Goal: Find contact information: Find contact information

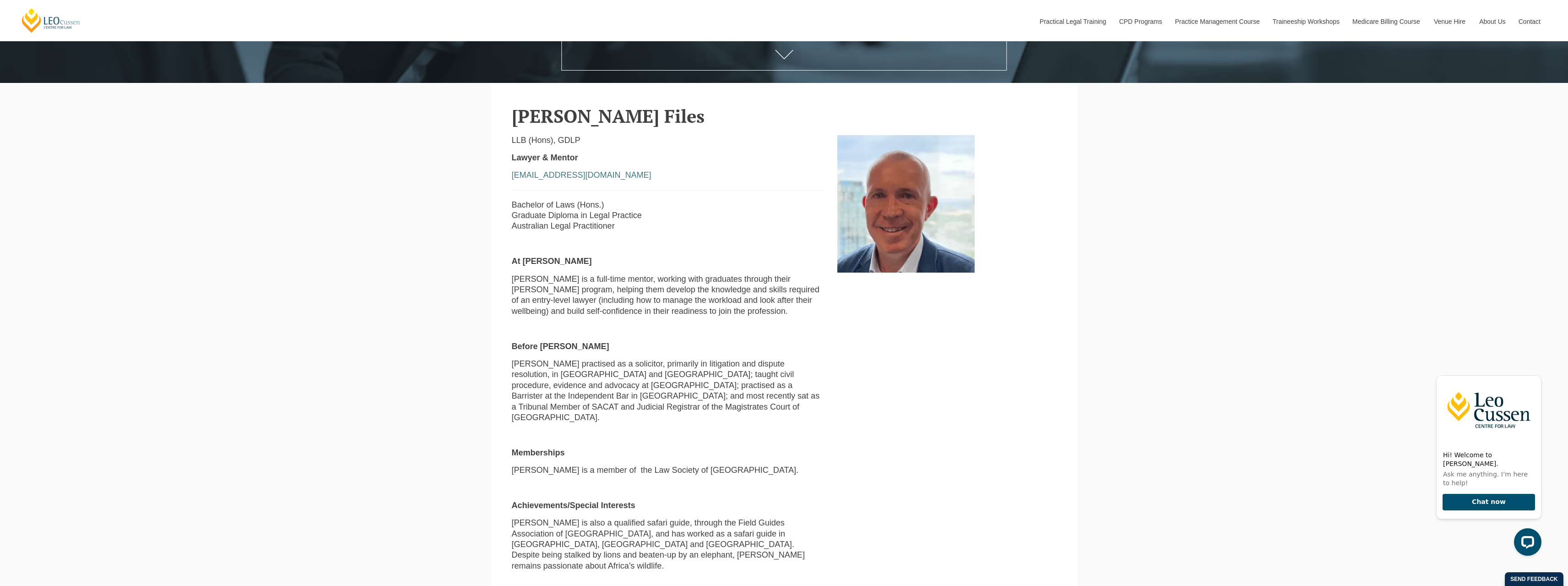
scroll to position [458, 0]
drag, startPoint x: 625, startPoint y: 119, endPoint x: 514, endPoint y: 118, distance: 111.0
click at [514, 118] on h2 "Ashley Files" at bounding box center [784, 115] width 545 height 20
copy h2 "Ashley Files"
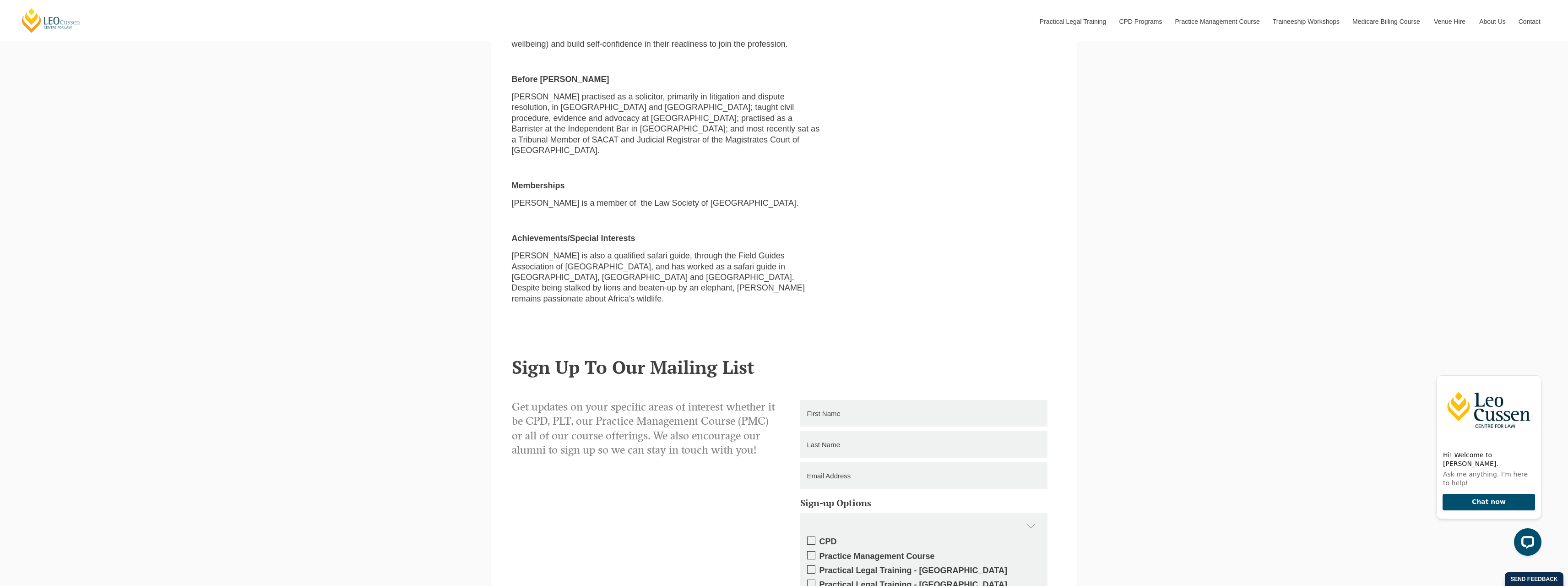
scroll to position [733, 0]
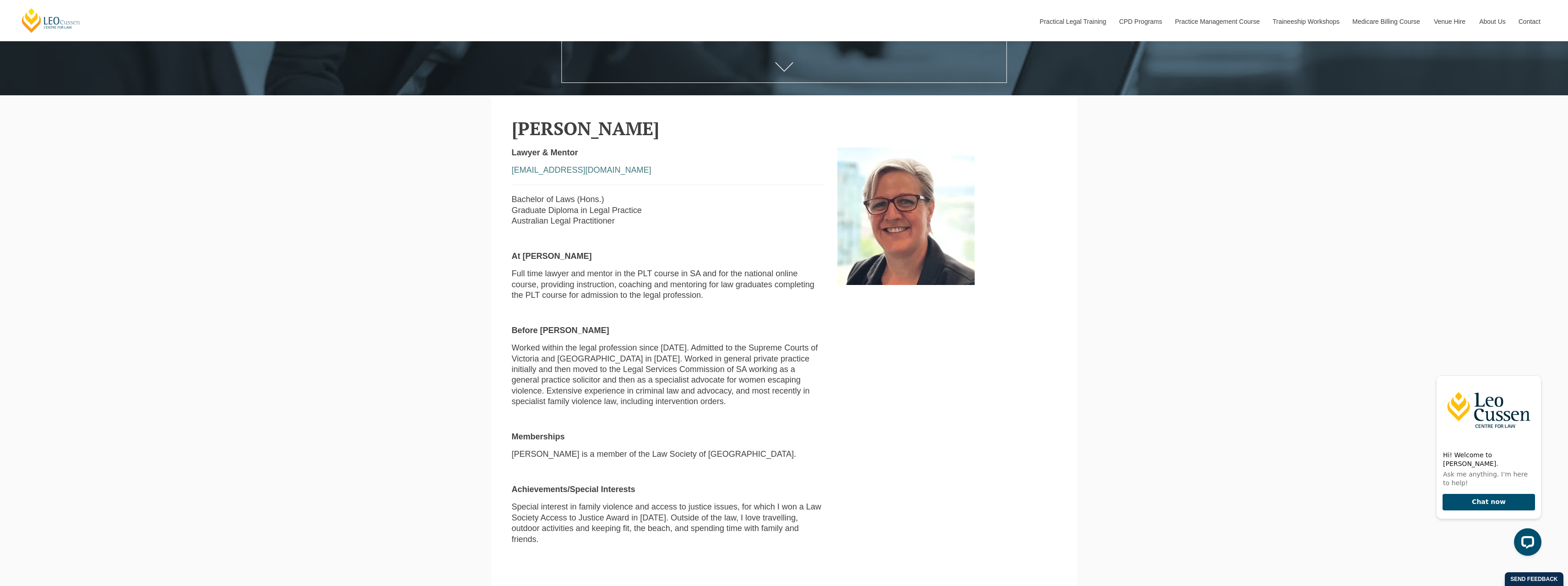
scroll to position [412, 0]
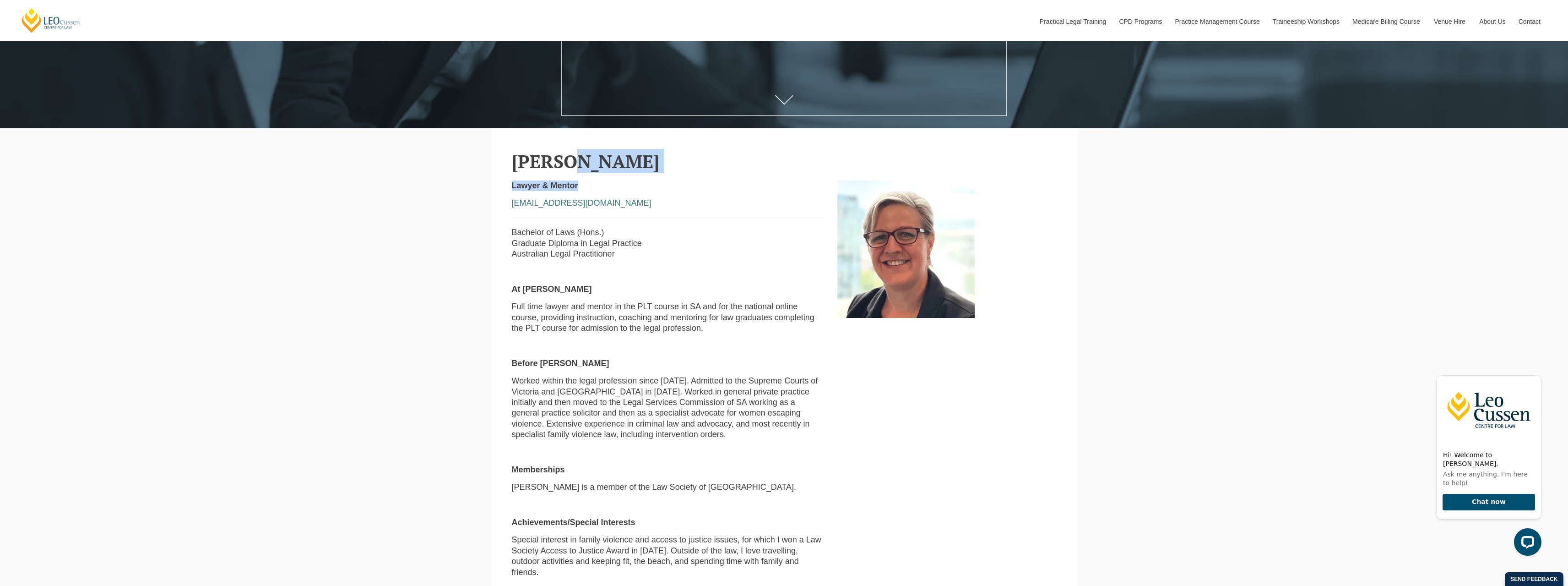
drag, startPoint x: 668, startPoint y: 174, endPoint x: 568, endPoint y: 155, distance: 101.8
click at [568, 155] on section "[PERSON_NAME] Lawyer & Mentor [EMAIL_ADDRESS][DOMAIN_NAME] Bachelor of Laws (Ho…" at bounding box center [784, 368] width 586 height 479
click at [732, 169] on h2 "[PERSON_NAME]" at bounding box center [784, 161] width 545 height 20
drag, startPoint x: 701, startPoint y: 168, endPoint x: 502, endPoint y: 154, distance: 199.5
click at [502, 154] on section "[PERSON_NAME] Lawyer & Mentor [EMAIL_ADDRESS][DOMAIN_NAME] Bachelor of Laws (Ho…" at bounding box center [784, 368] width 586 height 479
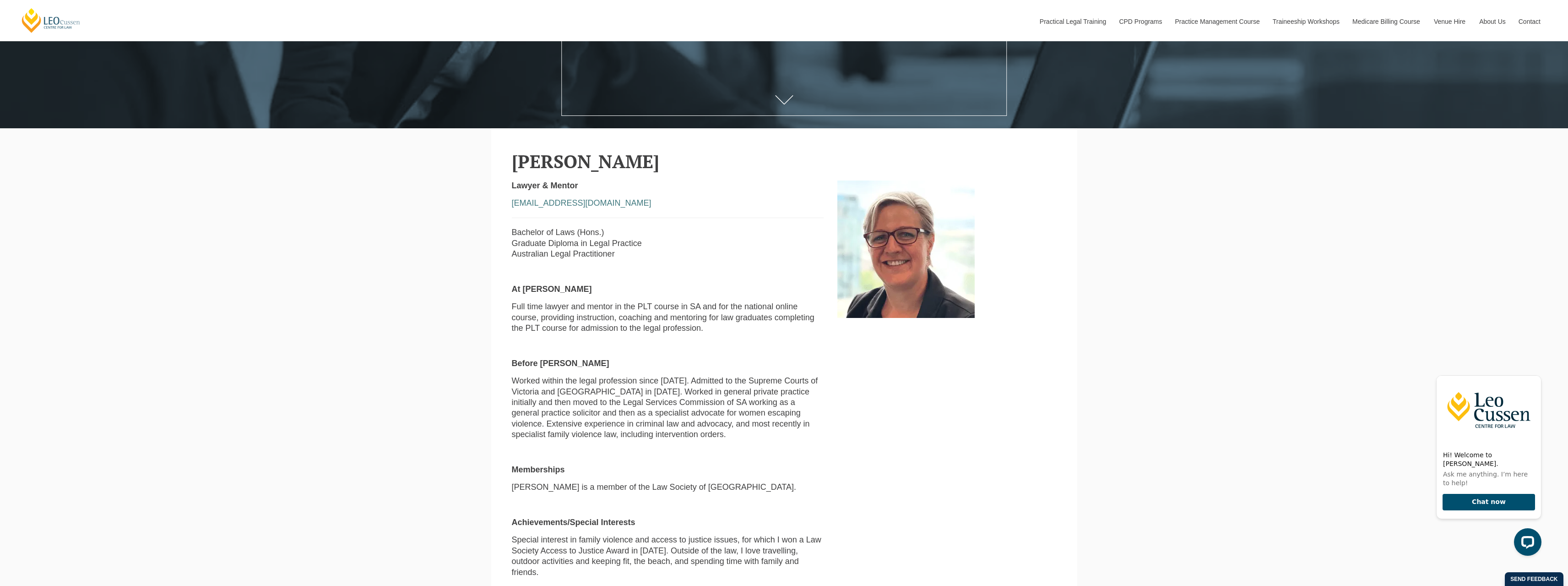
copy h2 "[PERSON_NAME]"
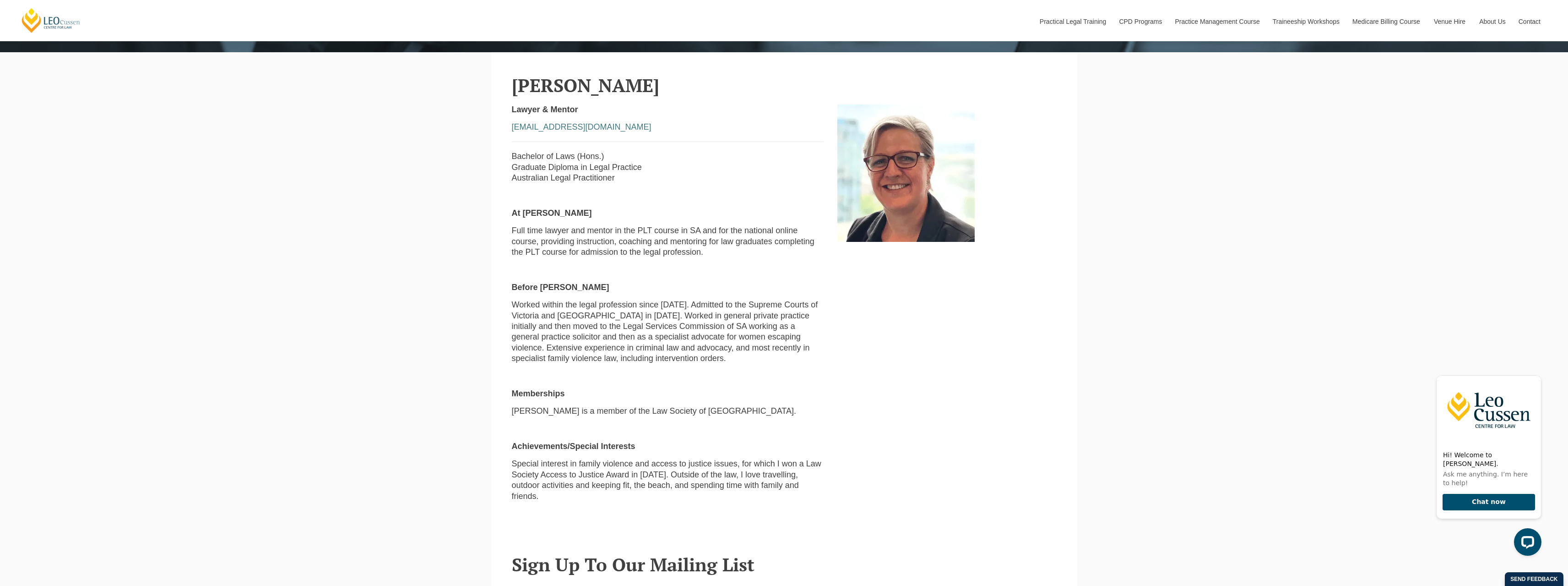
scroll to position [550, 0]
